Goal: Task Accomplishment & Management: Use online tool/utility

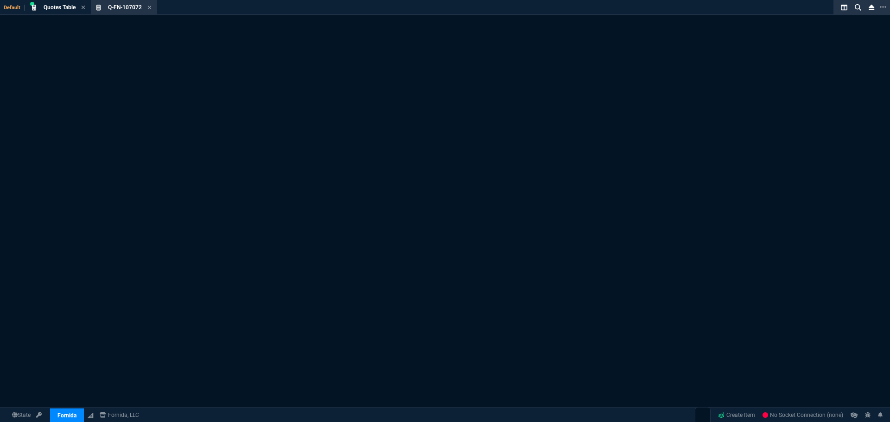
select select "3: HUAN"
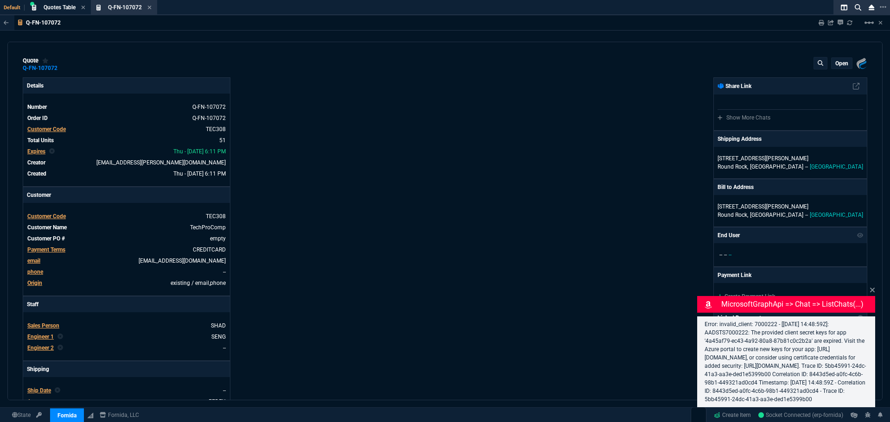
type input "21"
type input "2874"
type input "25"
type input "550"
type input "78"
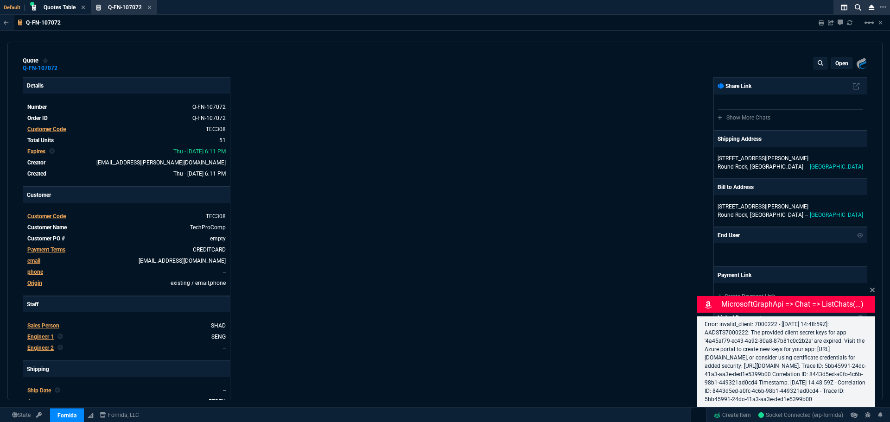
type input "175"
type input "25"
type input "115"
type input "50"
type input "25"
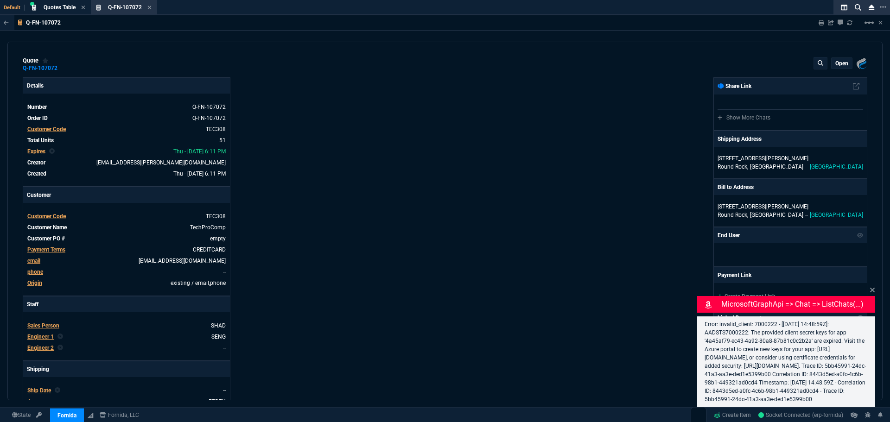
type input "100"
type input "17"
click at [860, 7] on icon at bounding box center [858, 7] width 6 height 6
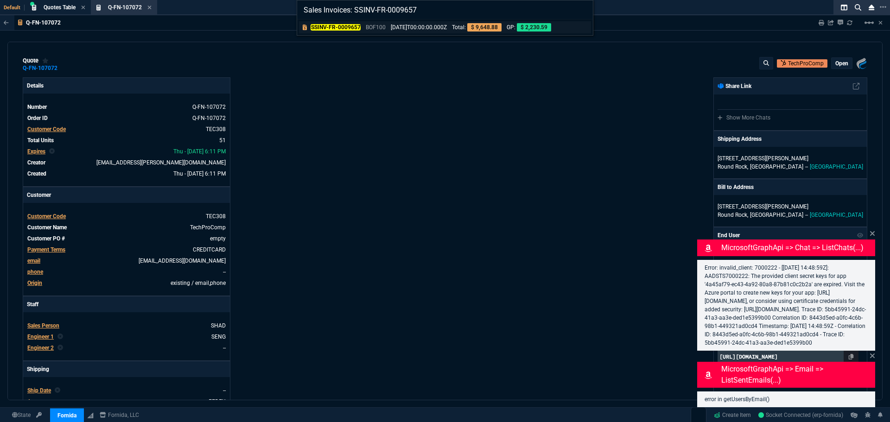
type input "Sales Invoices: SSINV-FR-0009657"
click at [418, 23] on link "SSINV-FR-0009657 BOF100 2025-07-01T00:00:00.000Z Total: $ 9,648.88 GP: $ 2,230.…" at bounding box center [445, 27] width 292 height 12
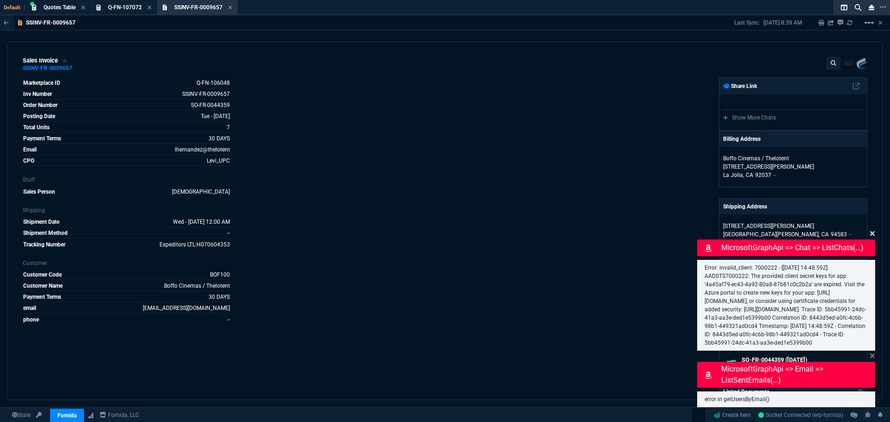
click at [874, 231] on icon at bounding box center [872, 233] width 5 height 5
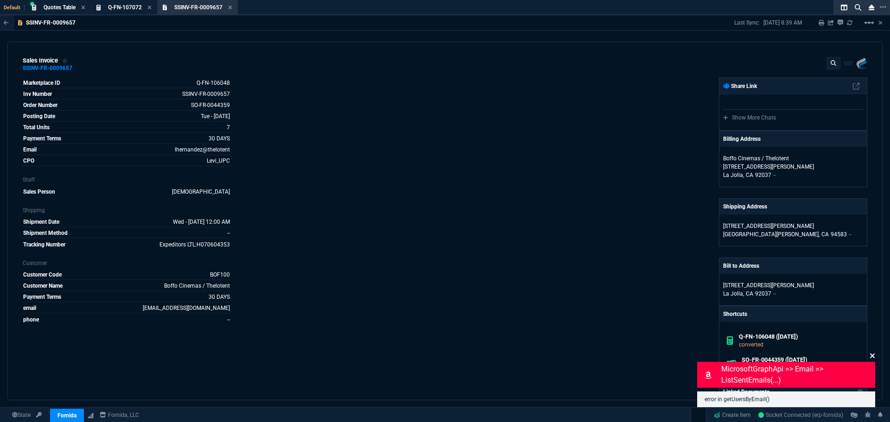
click at [874, 355] on icon at bounding box center [872, 355] width 6 height 7
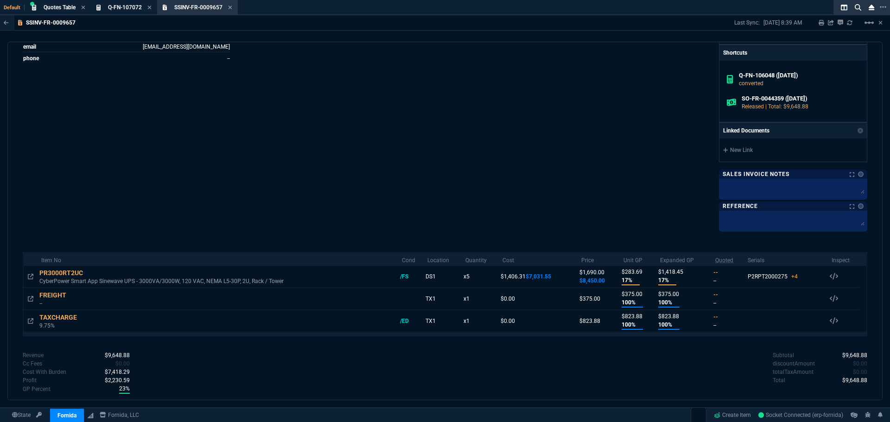
scroll to position [277, 0]
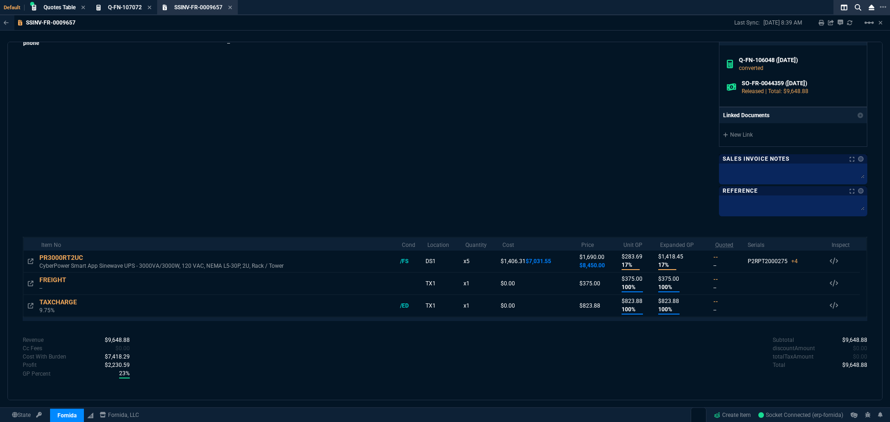
click at [270, 353] on div "Revenue $9,648.88 Cost $7,031.55 Cc Fees $0.00 Cost With Burden $7,418.29 Profi…" at bounding box center [234, 358] width 422 height 45
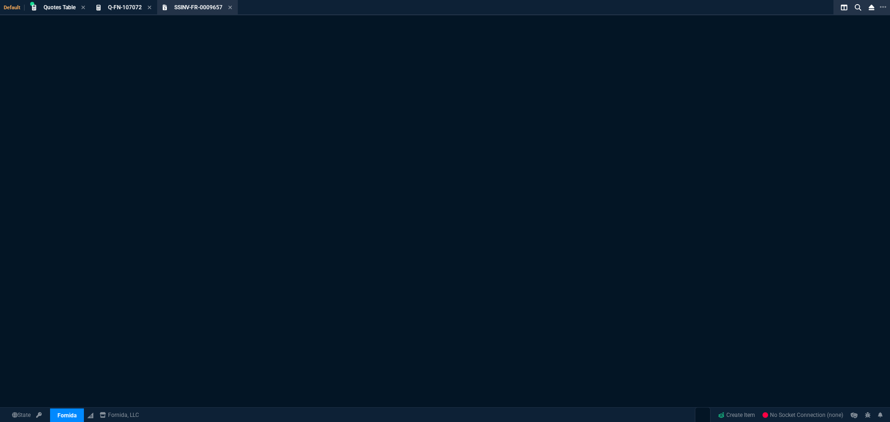
select select "3: HUAN"
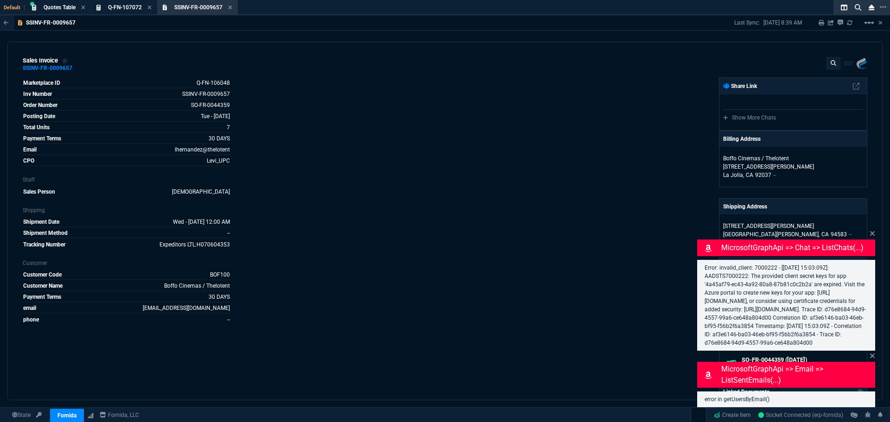
click at [871, 282] on div "Error: invalid_client: 7000222 - [[DATE] 15:03:09Z]: AADSTS7000222: The provide…" at bounding box center [786, 305] width 178 height 91
click at [854, 8] on nx-icon at bounding box center [858, 7] width 14 height 11
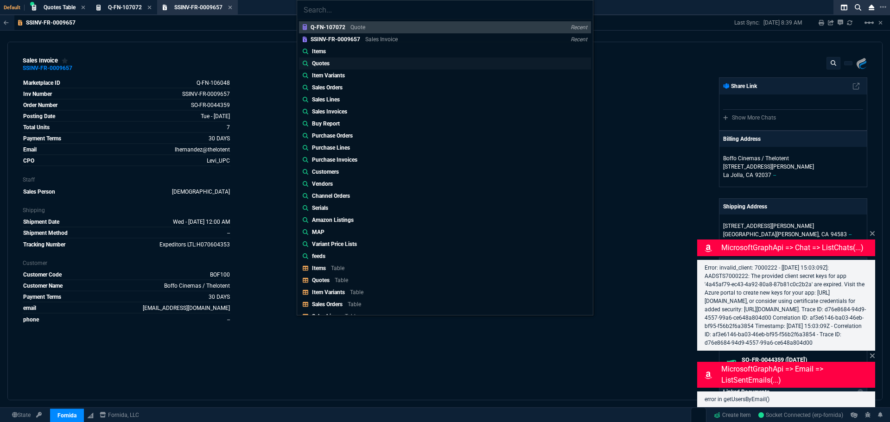
click at [345, 61] on link "Quotes" at bounding box center [445, 63] width 292 height 12
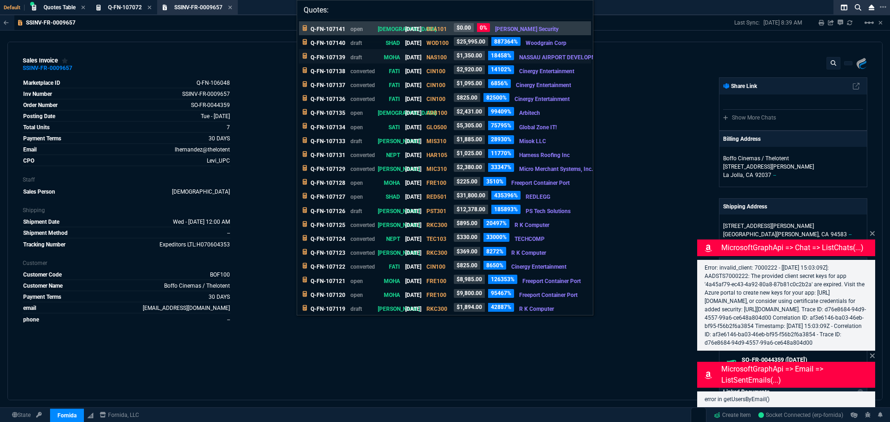
paste input "Q-FN-105768"
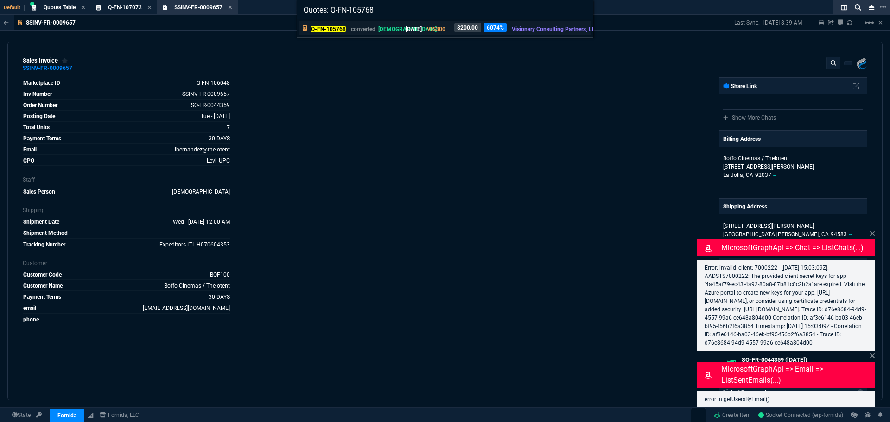
type input "Quotes: Q-FN-105768"
click at [407, 31] on p "[DATE]" at bounding box center [414, 29] width 16 height 8
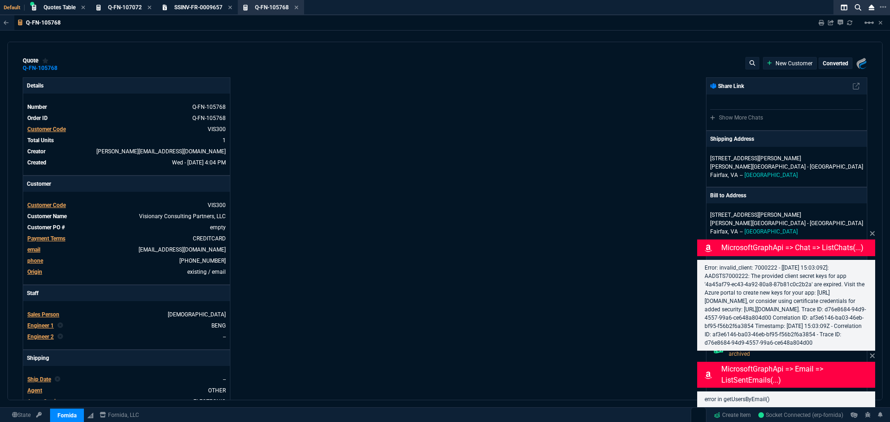
type input "34"
type input "68"
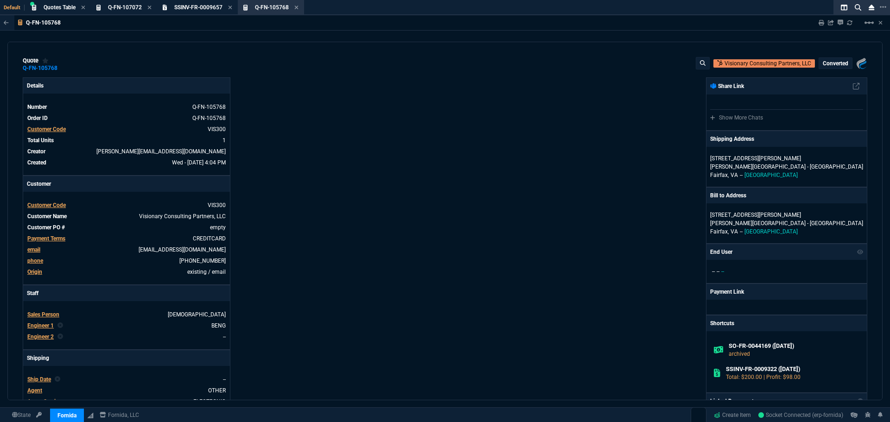
click at [364, 92] on div "Details Number Q-FN-105768 Order ID Q-FN-105768 Customer Code VIS300 Total Unit…" at bounding box center [234, 310] width 422 height 467
